Goal: Task Accomplishment & Management: Manage account settings

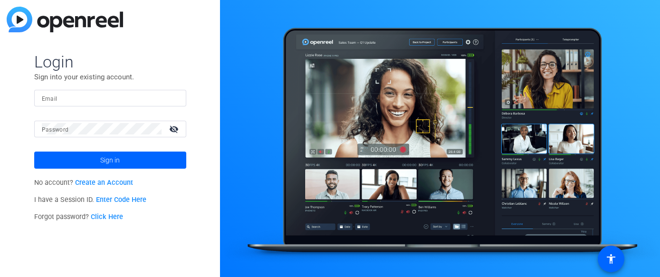
click at [145, 101] on input "Email" at bounding box center [110, 97] width 137 height 11
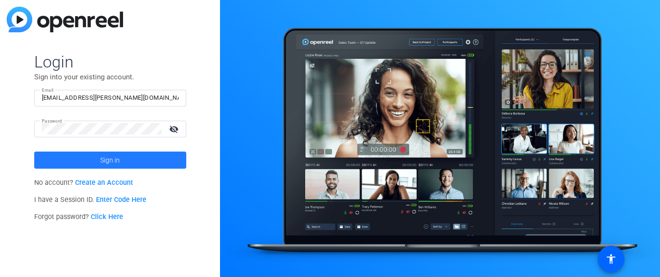
click at [110, 155] on span "Sign in" at bounding box center [109, 160] width 19 height 24
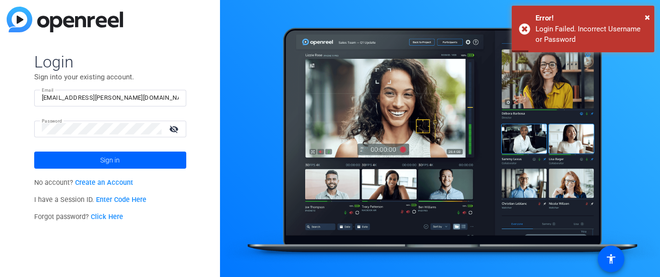
click at [176, 129] on mat-icon "visibility_off" at bounding box center [174, 129] width 23 height 14
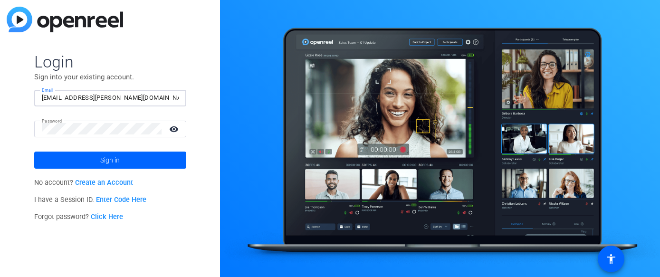
click at [43, 97] on input "[EMAIL_ADDRESS][PERSON_NAME][DOMAIN_NAME]" at bounding box center [110, 97] width 137 height 11
type input "[EMAIL_ADDRESS][PERSON_NAME][DOMAIN_NAME]"
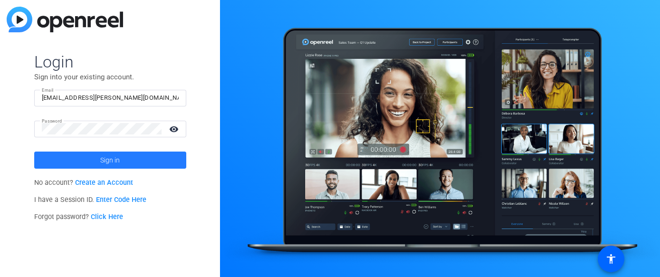
click at [105, 162] on span "Sign in" at bounding box center [109, 160] width 19 height 24
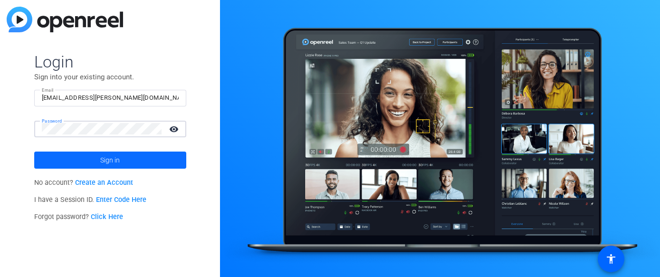
click at [108, 158] on span "Sign in" at bounding box center [109, 160] width 19 height 24
click at [99, 159] on span at bounding box center [110, 160] width 152 height 23
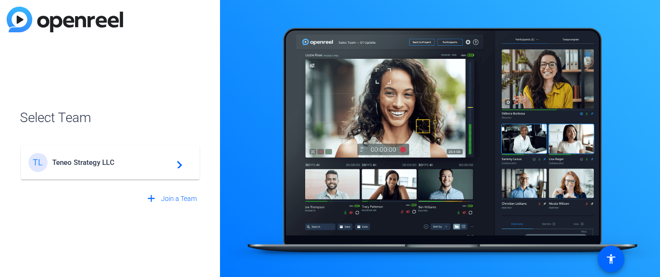
click at [135, 157] on div "TL Teneo Strategy LLC navigate_next" at bounding box center [110, 162] width 163 height 19
